Goal: Transaction & Acquisition: Obtain resource

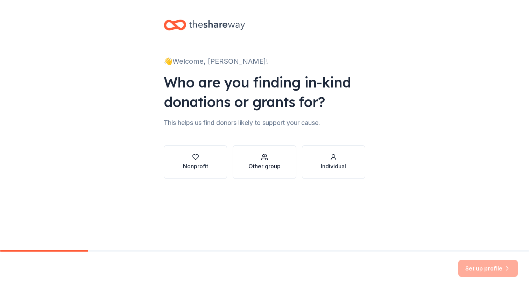
click at [268, 165] on div "Other group" at bounding box center [265, 166] width 32 height 8
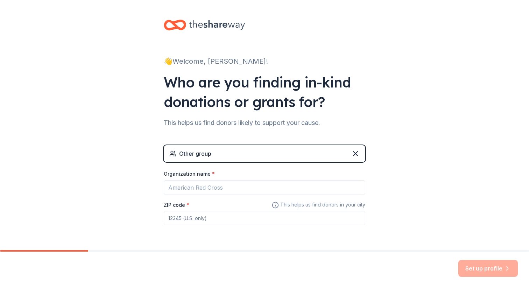
scroll to position [22, 0]
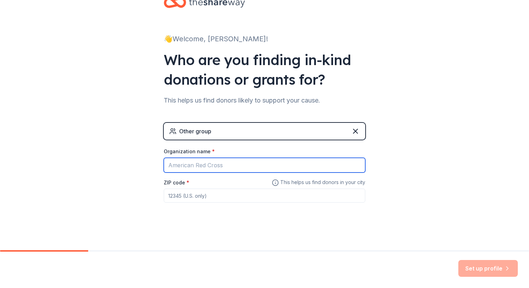
click at [235, 166] on input "Organization name *" at bounding box center [265, 165] width 202 height 15
type input "[PERSON_NAME]"
click at [186, 166] on input "[PERSON_NAME]" at bounding box center [265, 165] width 202 height 15
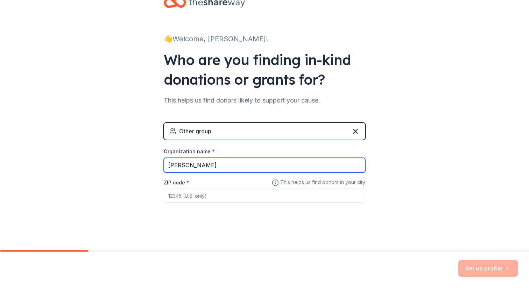
click at [186, 166] on input "[PERSON_NAME]" at bounding box center [265, 165] width 202 height 15
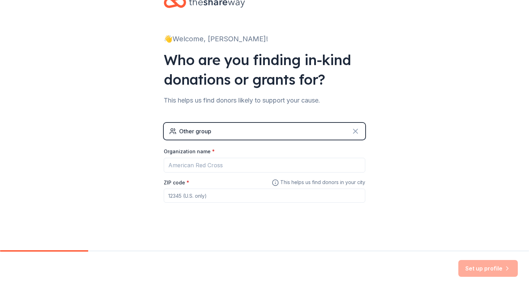
click at [352, 130] on icon at bounding box center [355, 131] width 8 height 8
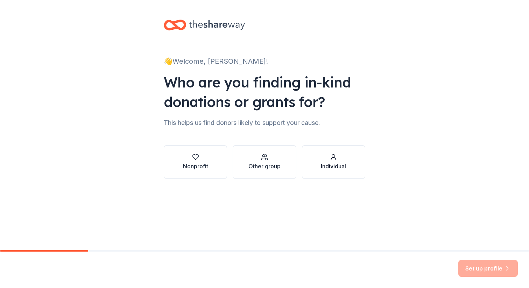
click at [326, 163] on div "Individual" at bounding box center [333, 166] width 25 height 8
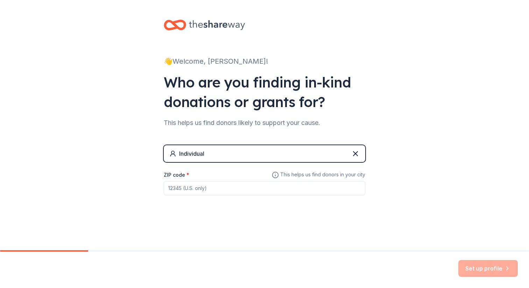
click at [264, 187] on input "ZIP code *" at bounding box center [265, 188] width 202 height 14
type input "22032"
click at [474, 267] on button "Set up profile" at bounding box center [489, 268] width 60 height 17
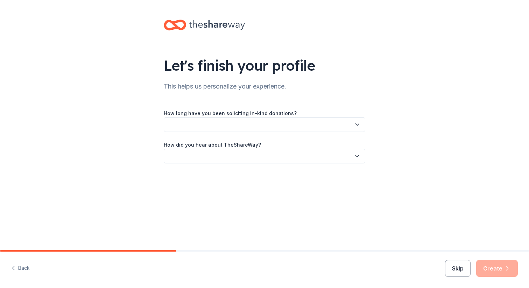
click at [464, 266] on button "Skip" at bounding box center [458, 268] width 26 height 17
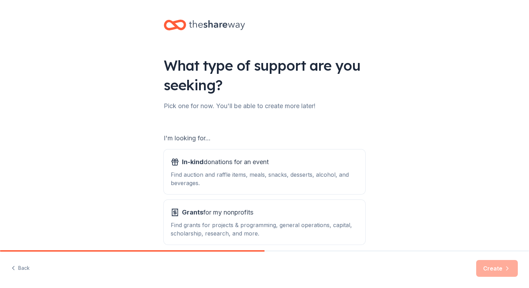
scroll to position [32, 0]
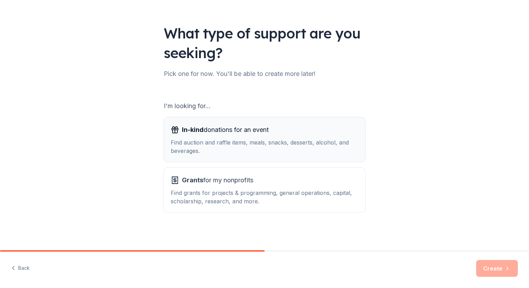
click at [275, 143] on div "Find auction and raffle items, meals, snacks, desserts, alcohol, and beverages." at bounding box center [265, 146] width 188 height 17
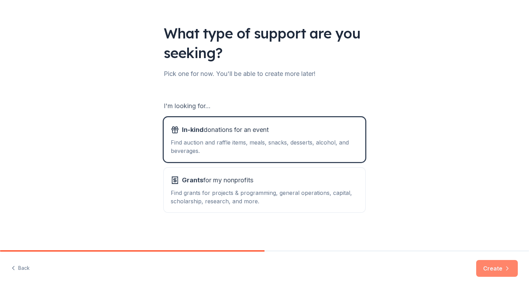
click at [500, 271] on button "Create" at bounding box center [497, 268] width 42 height 17
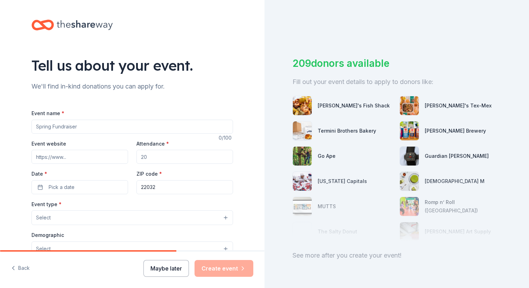
click at [175, 267] on button "Maybe later" at bounding box center [167, 268] width 46 height 17
click at [168, 269] on button "Maybe later" at bounding box center [167, 268] width 46 height 17
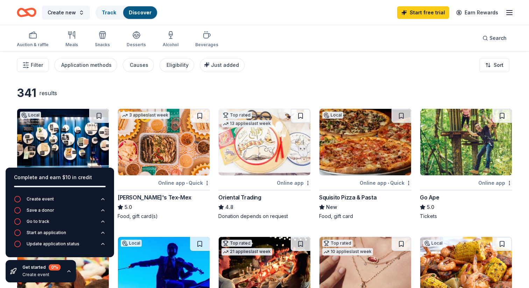
click at [201, 88] on div "341 results" at bounding box center [113, 93] width 193 height 14
click at [67, 271] on icon "button" at bounding box center [69, 271] width 6 height 6
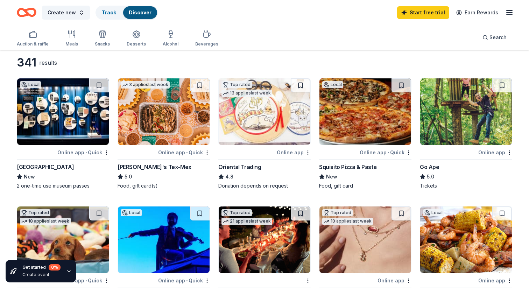
scroll to position [21, 0]
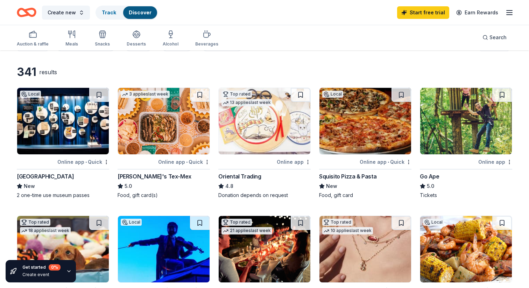
click at [441, 246] on img at bounding box center [466, 249] width 92 height 67
click at [39, 37] on div "button" at bounding box center [33, 34] width 32 height 8
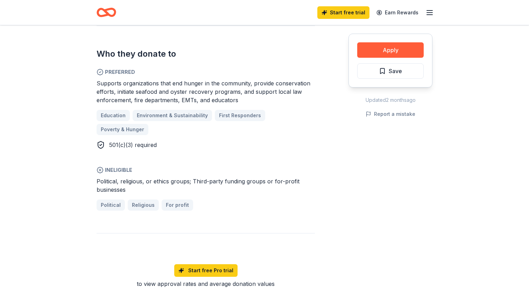
scroll to position [391, 0]
